Goal: Task Accomplishment & Management: Manage account settings

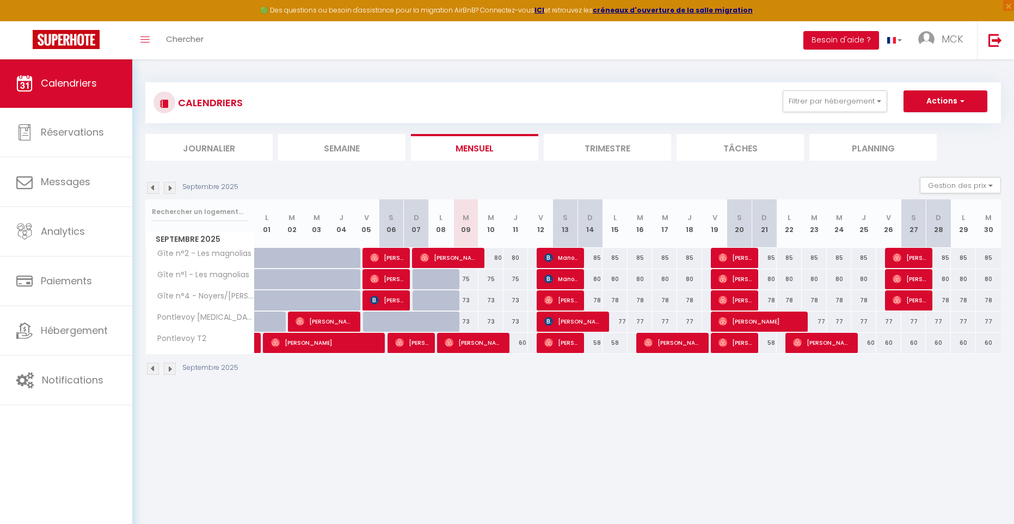
select select
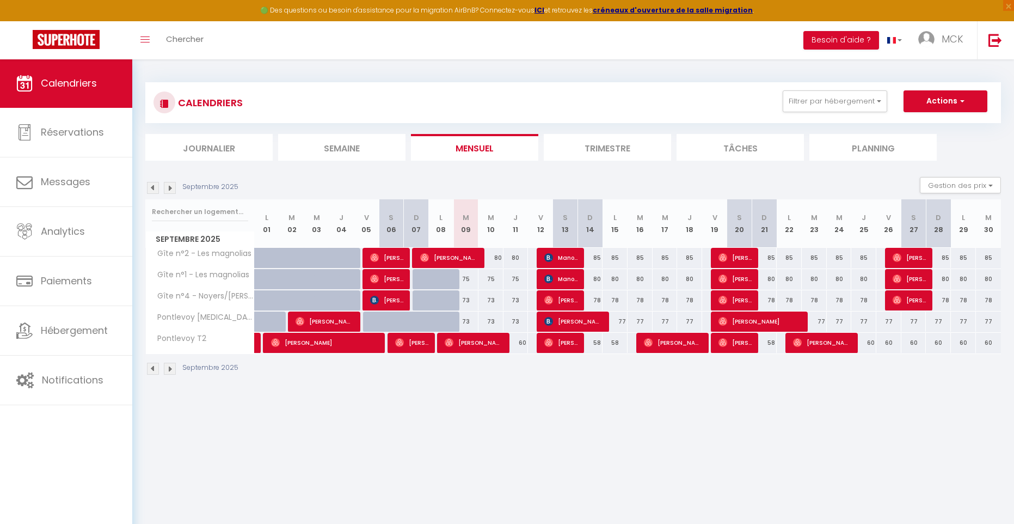
click at [560, 261] on span "Manon LE NOC" at bounding box center [560, 257] width 33 height 21
select select "OK"
select select "KO"
select select "1"
select select "0"
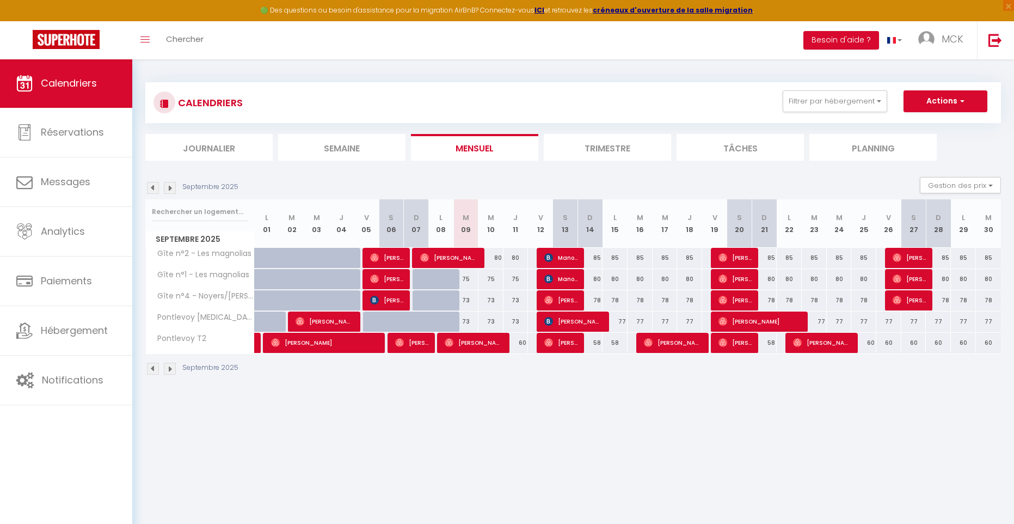
select select "1"
select select
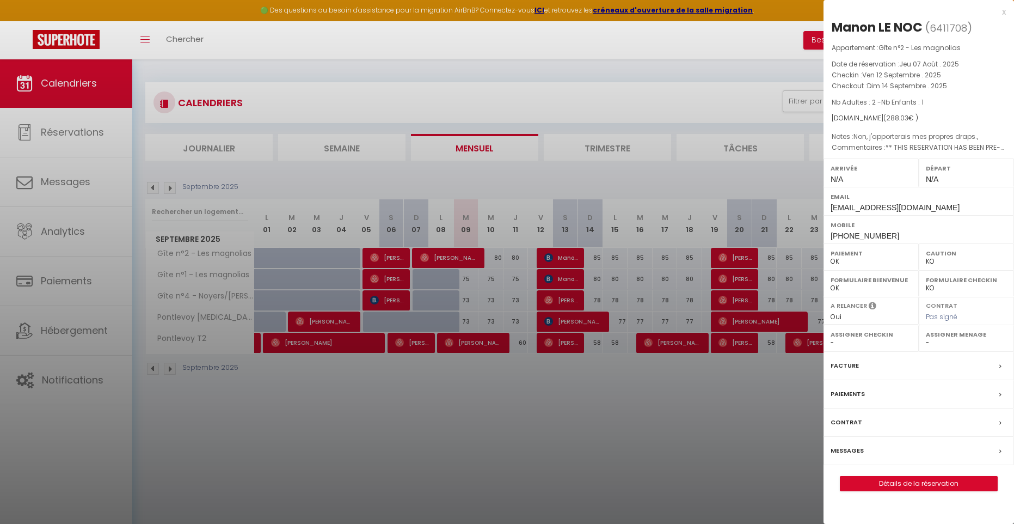
click at [559, 280] on div at bounding box center [507, 262] width 1014 height 524
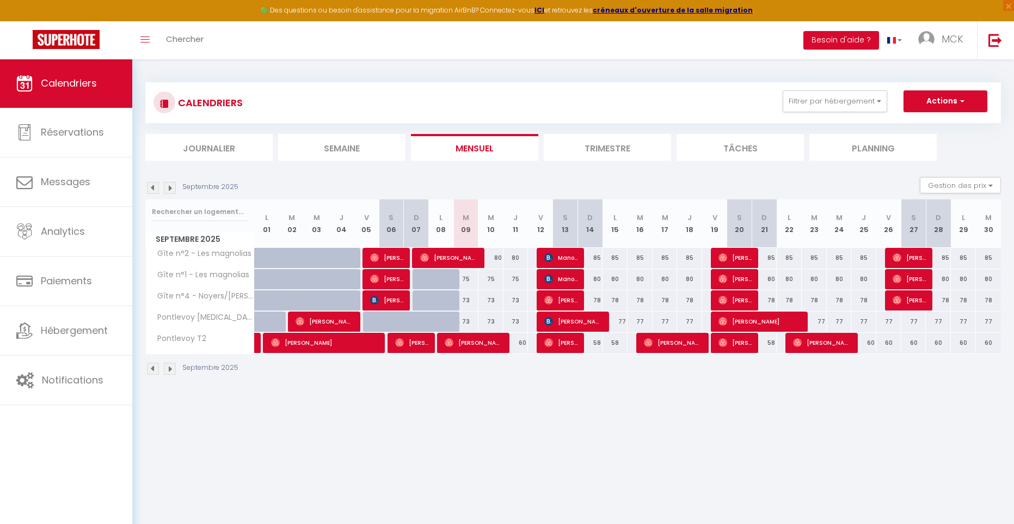
click at [559, 280] on span "Manon LE NOC" at bounding box center [560, 278] width 33 height 21
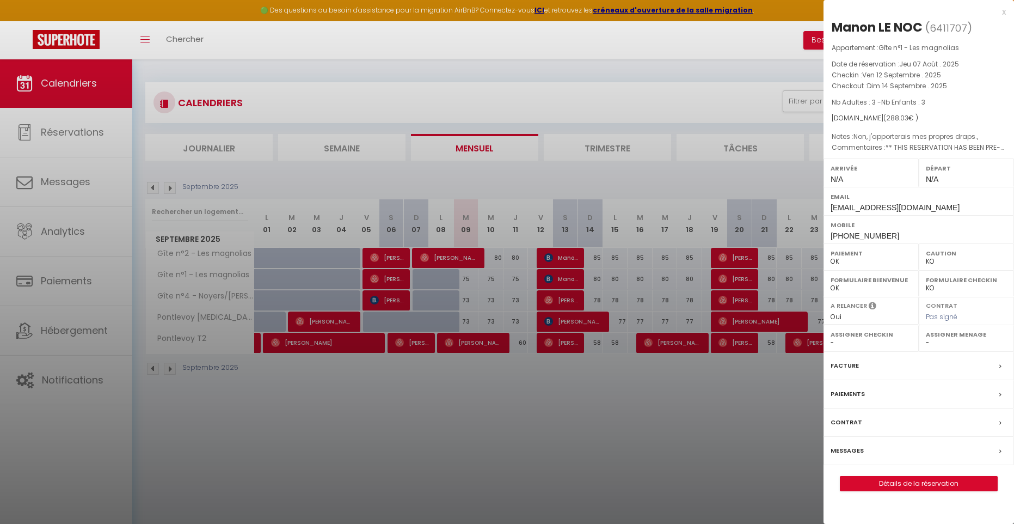
click at [563, 259] on div at bounding box center [507, 262] width 1014 height 524
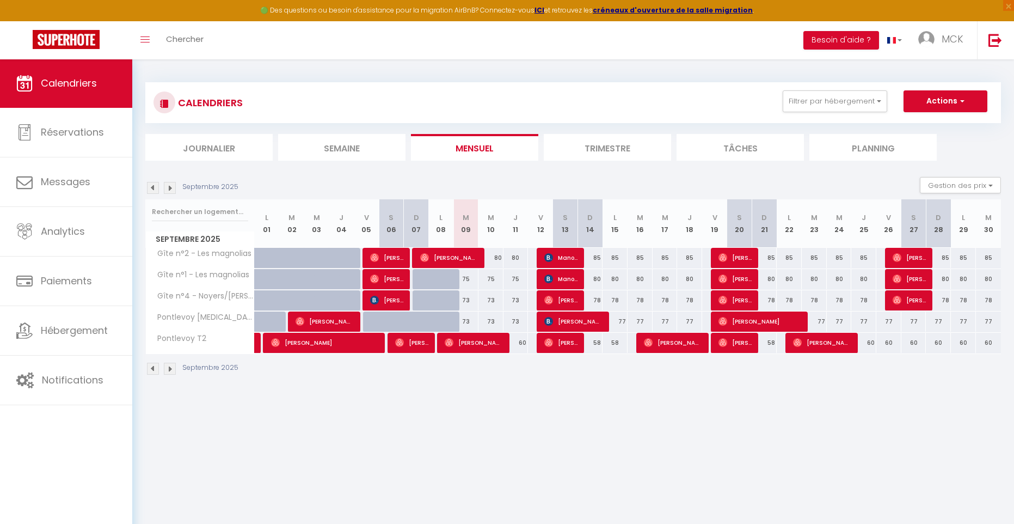
click at [563, 260] on span "Manon LE NOC" at bounding box center [560, 257] width 33 height 21
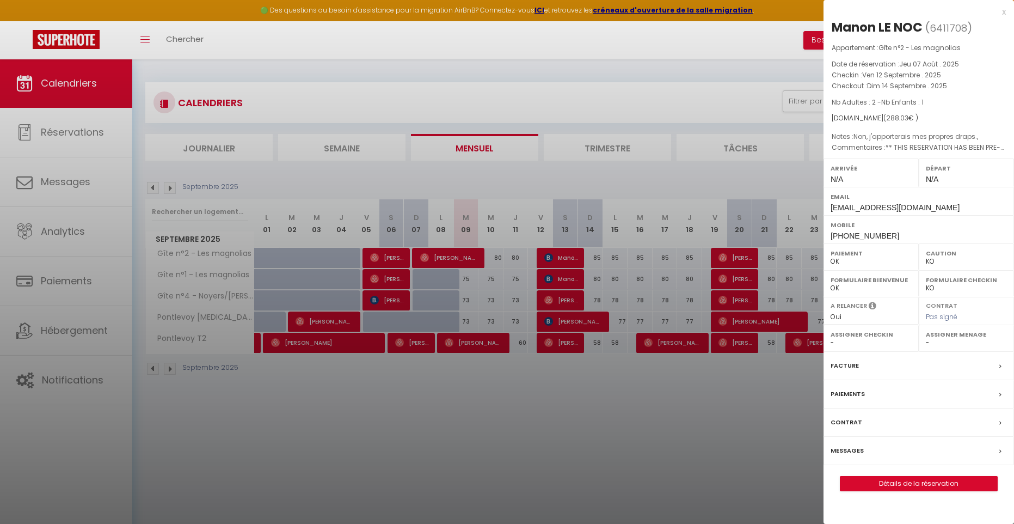
click at [556, 280] on div at bounding box center [507, 262] width 1014 height 524
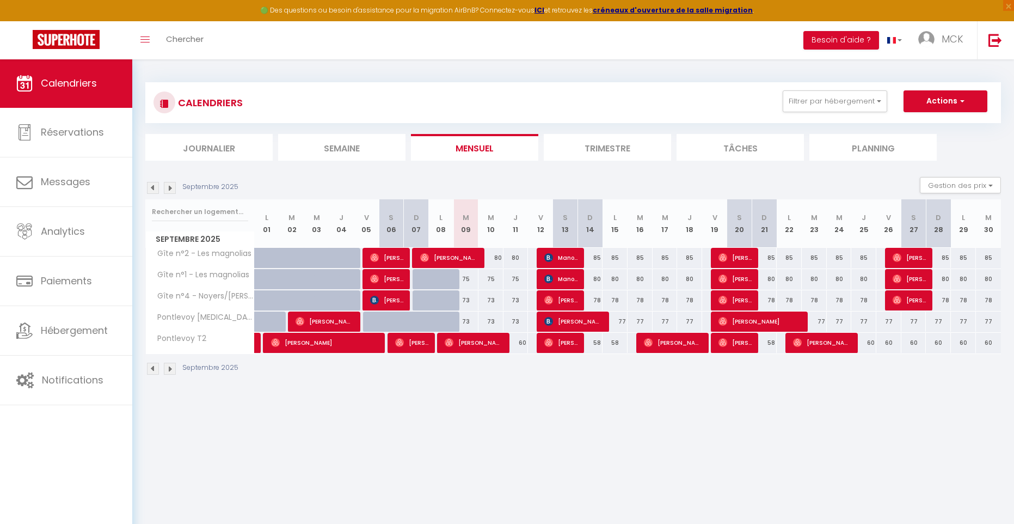
click at [556, 280] on span "Manon LE NOC" at bounding box center [560, 278] width 33 height 21
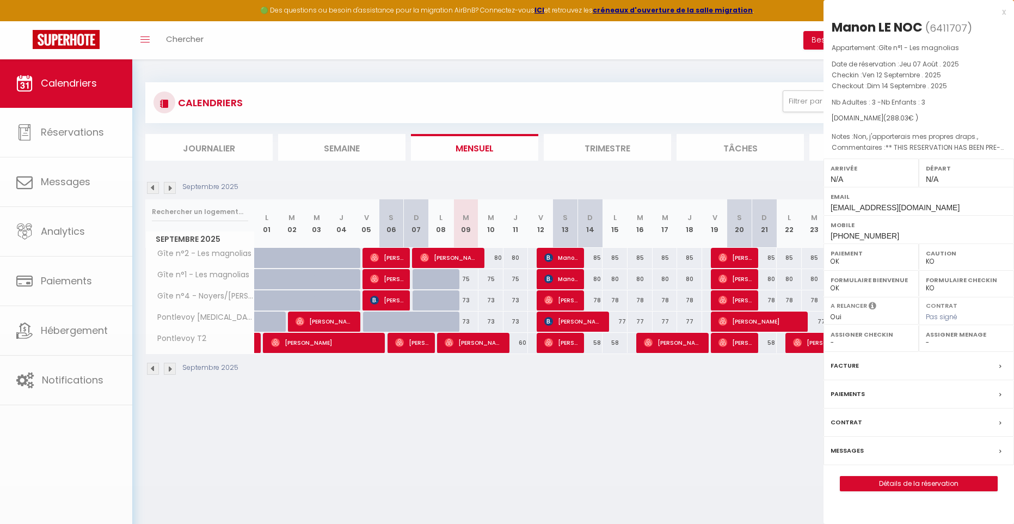
scroll to position [6, 0]
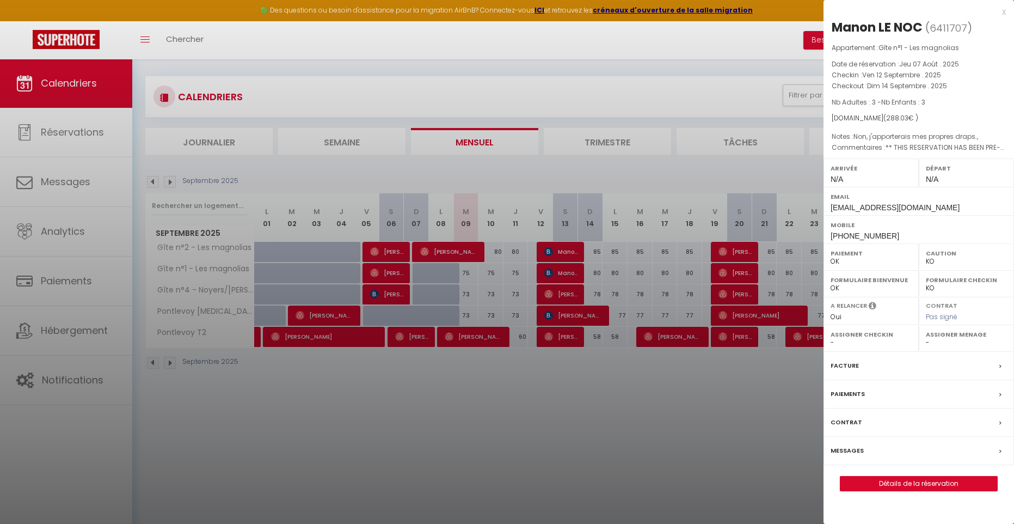
click at [570, 254] on div at bounding box center [507, 262] width 1014 height 524
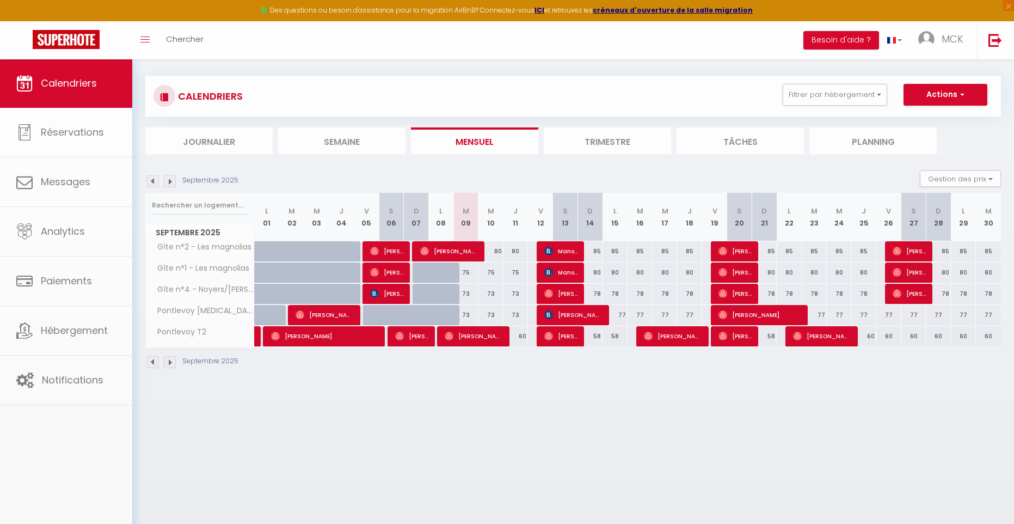
click at [570, 254] on span "Manon LE NOC" at bounding box center [560, 251] width 33 height 21
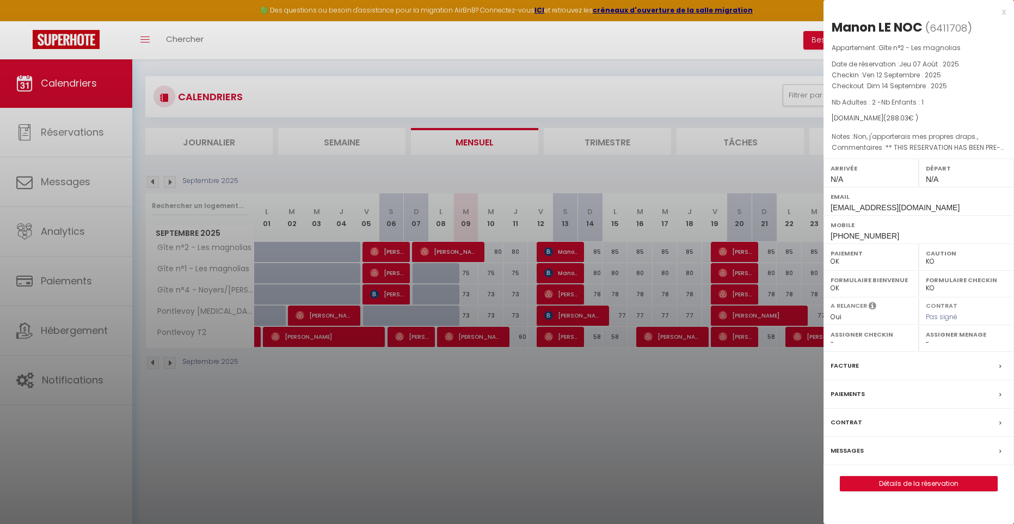
click at [569, 272] on div at bounding box center [507, 262] width 1014 height 524
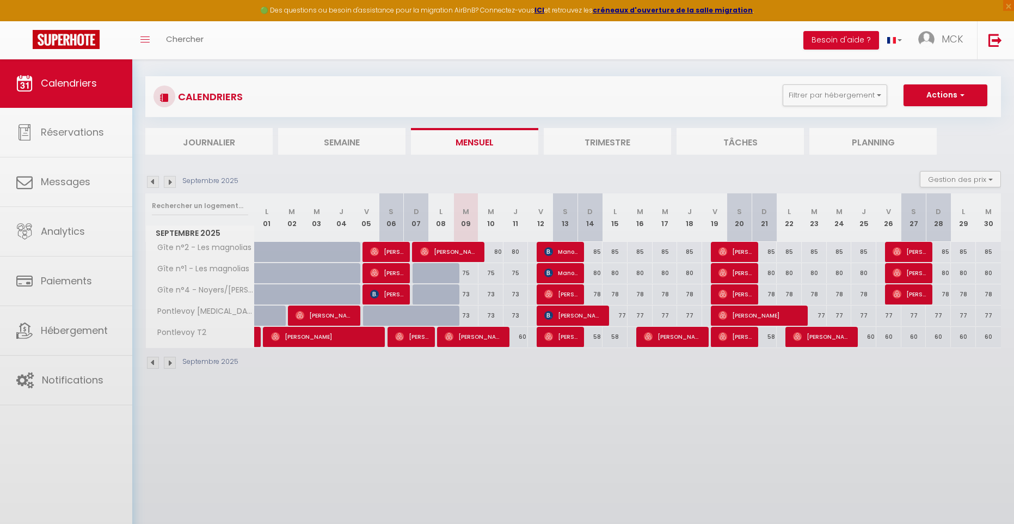
click at [569, 272] on body "🟢 Des questions ou besoin d'assistance pour la migration AirBnB? Connectez-vous…" at bounding box center [507, 315] width 1014 height 524
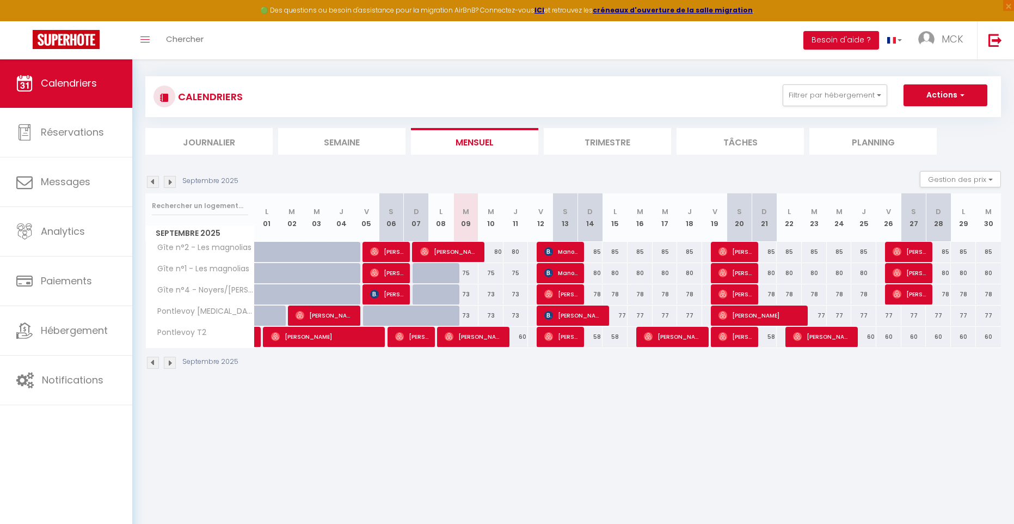
click at [569, 272] on span "Manon LE NOC" at bounding box center [560, 272] width 33 height 21
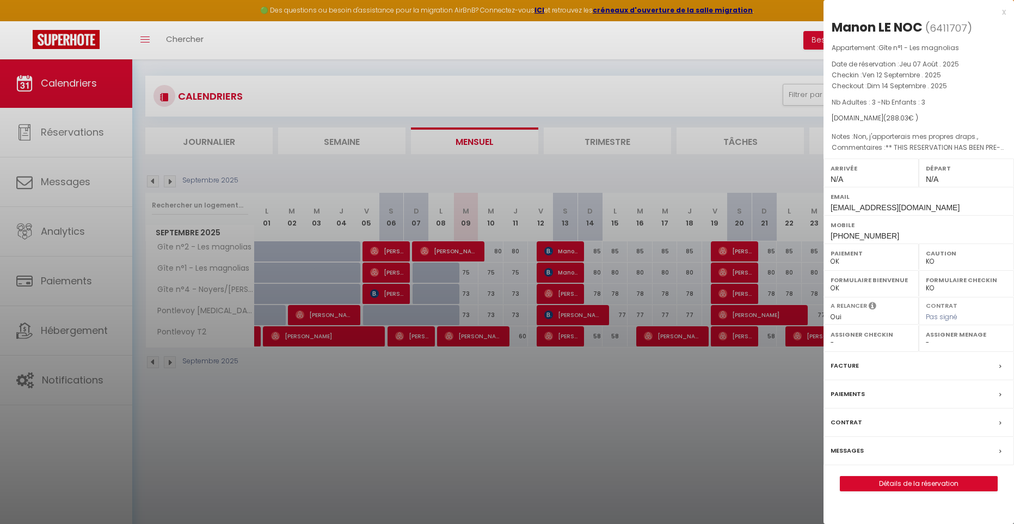
scroll to position [7, 0]
click at [567, 250] on div at bounding box center [507, 262] width 1014 height 524
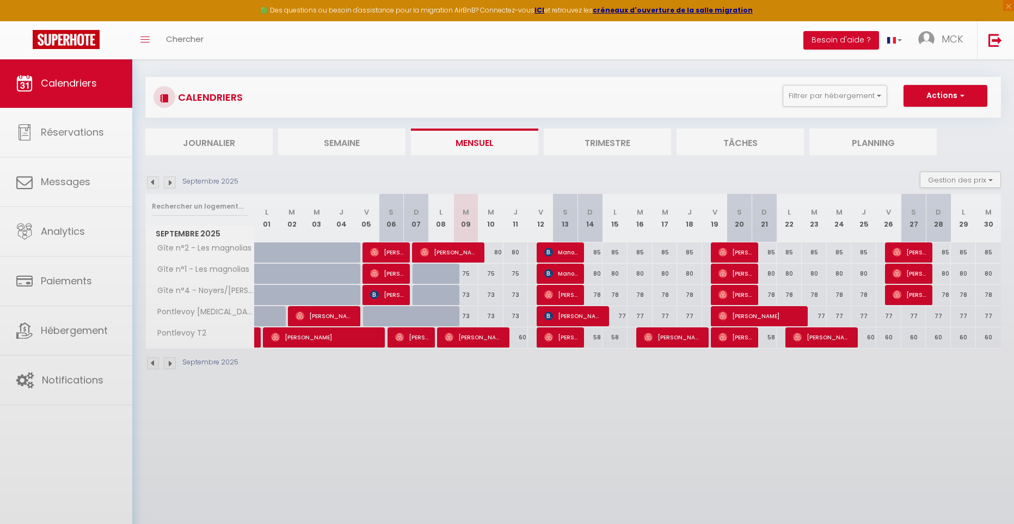
scroll to position [9, 1]
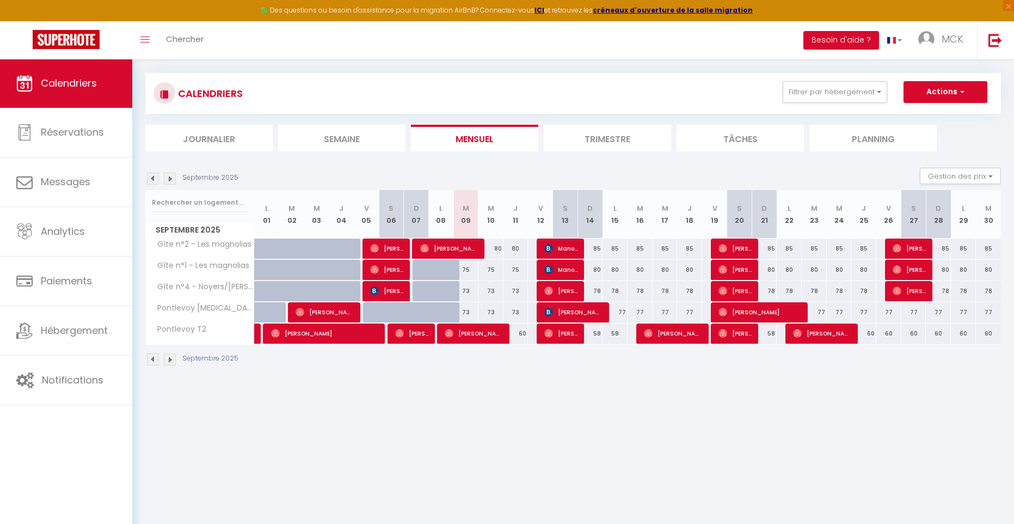
click at [567, 250] on span "Manon LE NOC" at bounding box center [560, 248] width 33 height 21
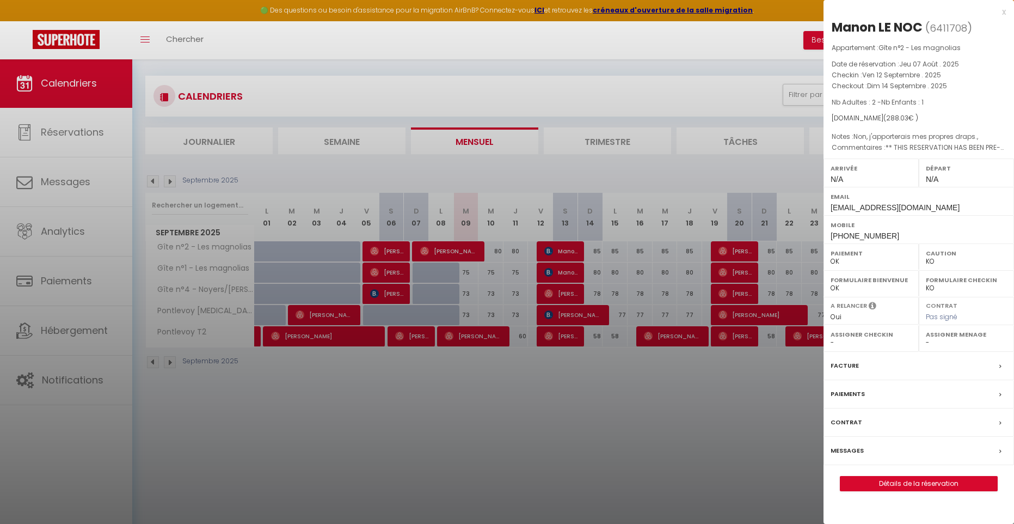
scroll to position [6, 0]
